Goal: Use online tool/utility

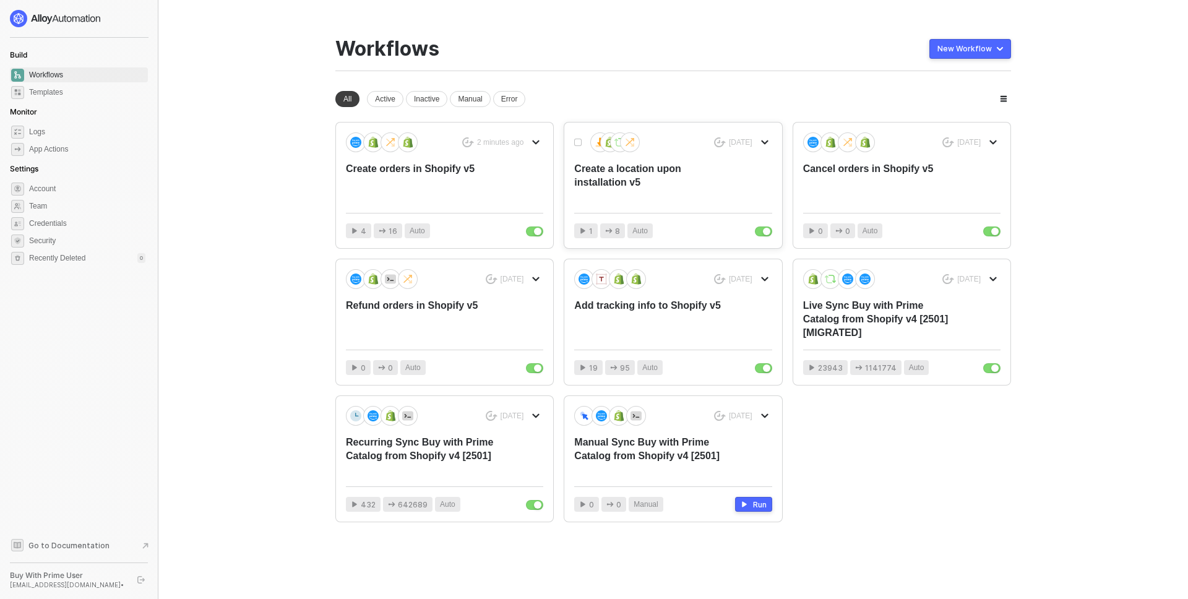
click at [687, 170] on div "Create a location upon installation v5" at bounding box center [653, 182] width 158 height 41
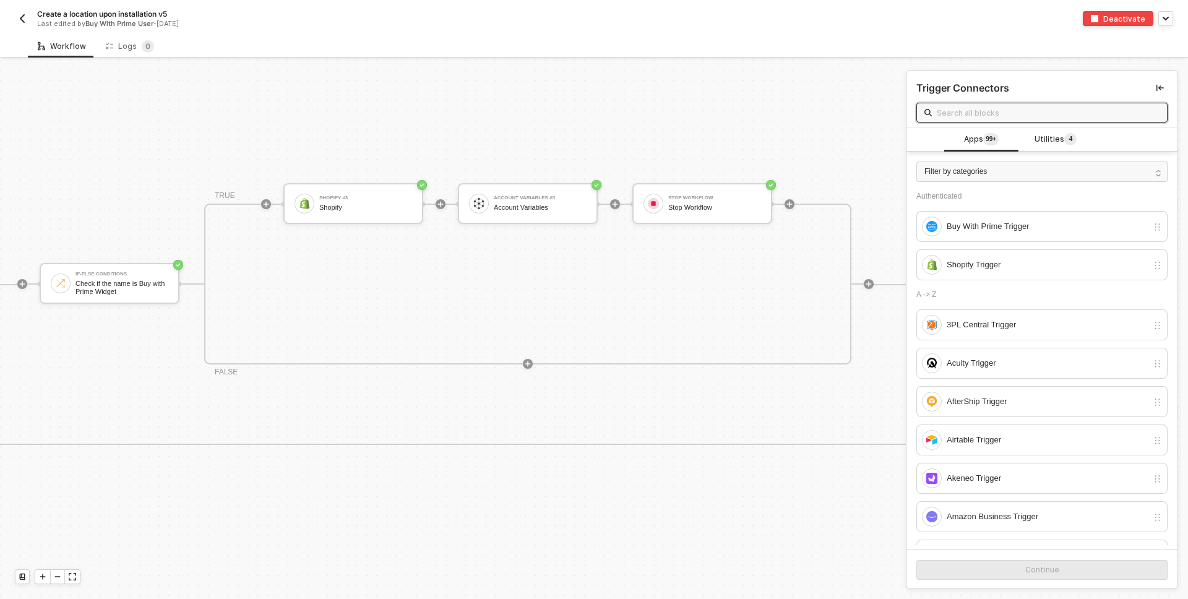
scroll to position [304, 792]
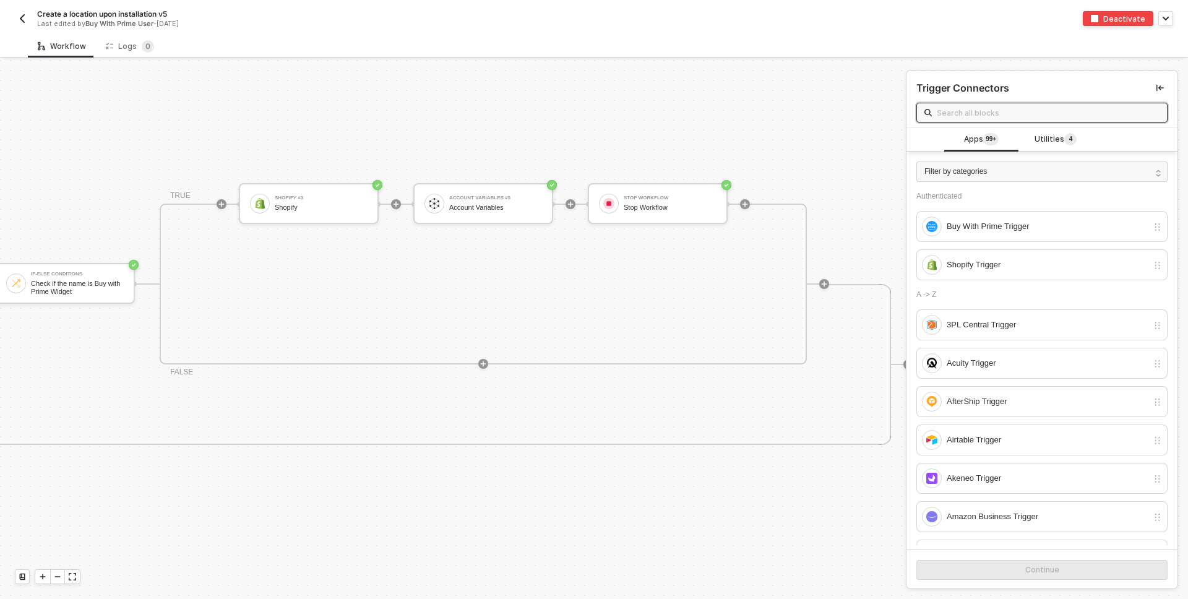
click at [19, 11] on button "button" at bounding box center [22, 18] width 15 height 15
